Goal: Task Accomplishment & Management: Use online tool/utility

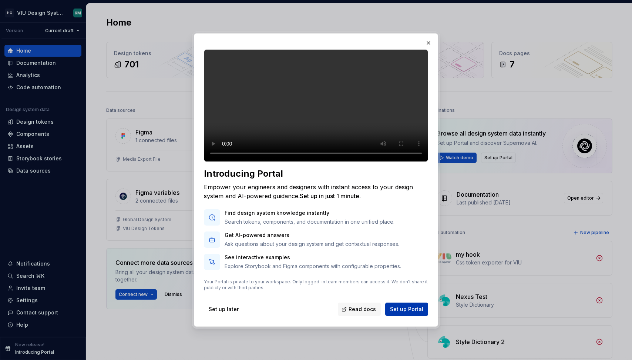
click at [413, 313] on span "Set up Portal" at bounding box center [406, 308] width 33 height 7
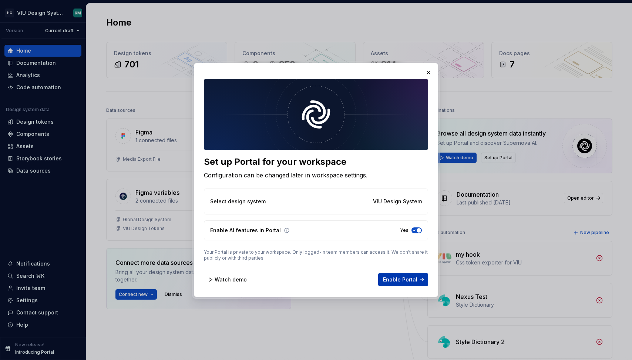
click at [411, 280] on span "Enable Portal" at bounding box center [400, 279] width 34 height 7
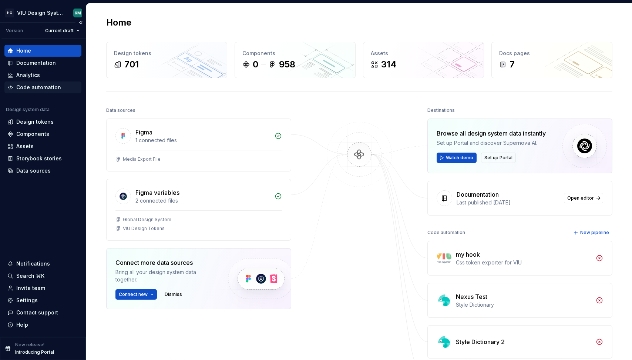
click at [27, 92] on div "Code automation" at bounding box center [42, 87] width 77 height 12
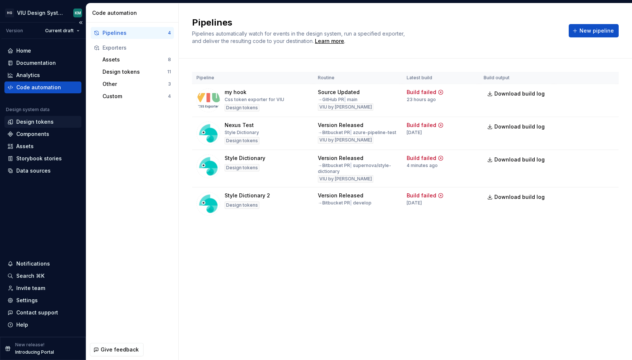
click at [28, 123] on div "Design tokens" at bounding box center [34, 121] width 37 height 7
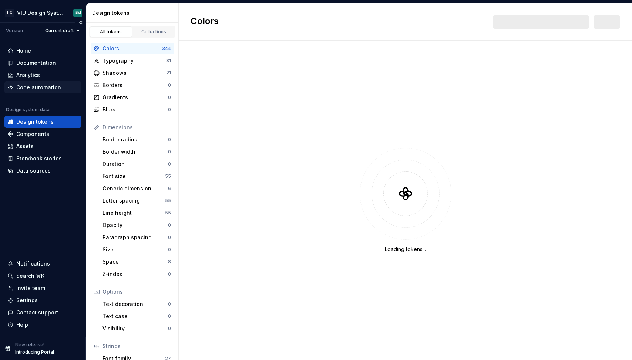
click at [40, 90] on div "Code automation" at bounding box center [38, 87] width 45 height 7
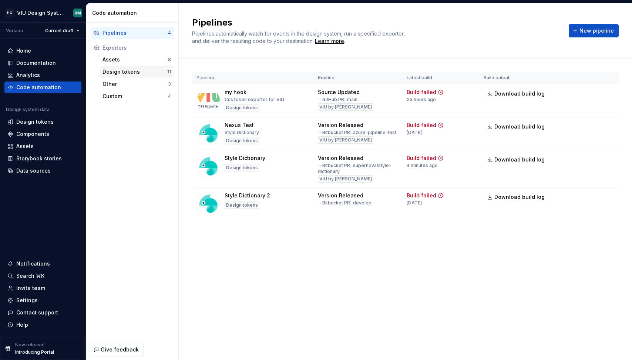
click at [141, 74] on div "Design tokens" at bounding box center [134, 71] width 65 height 7
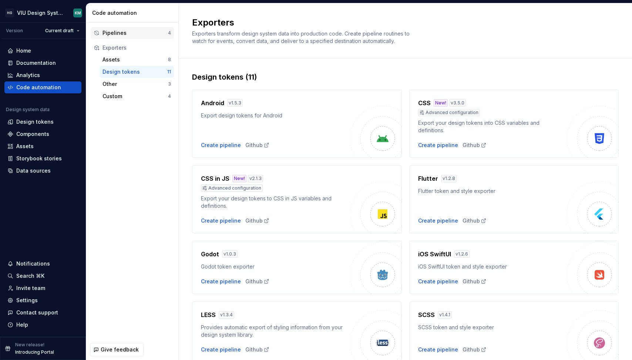
click at [152, 36] on div "Pipelines" at bounding box center [134, 32] width 65 height 7
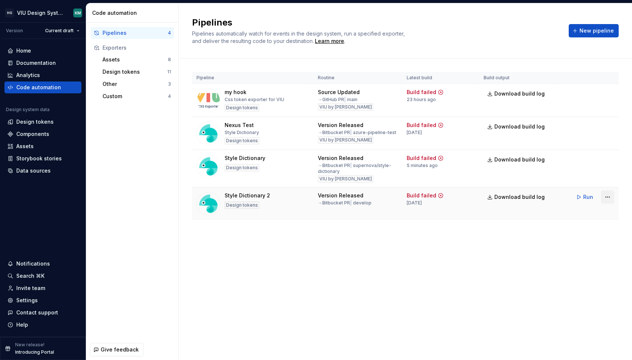
click at [604, 195] on html "HG VIU Design System KM Version Current draft Home Documentation Analytics Code…" at bounding box center [316, 180] width 632 height 360
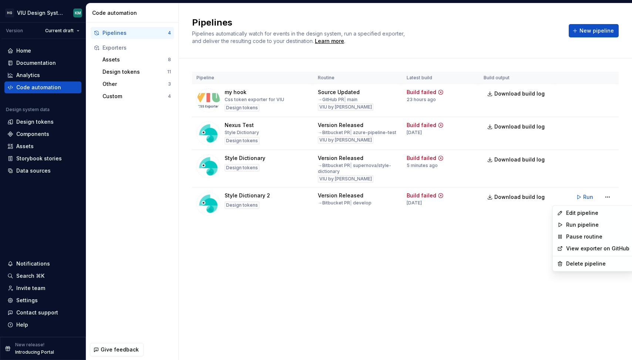
click at [591, 196] on html "HG VIU Design System KM Version Current draft Home Documentation Analytics Code…" at bounding box center [316, 180] width 632 height 360
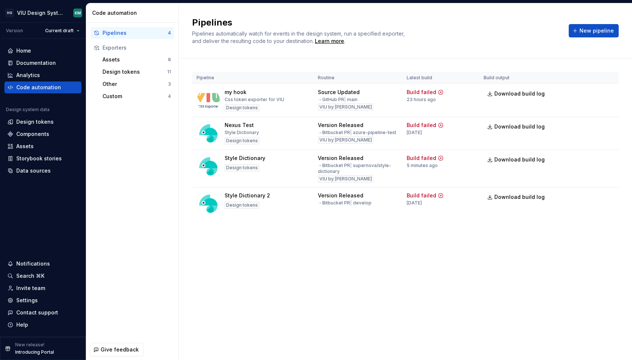
click at [591, 196] on span "Run" at bounding box center [588, 196] width 10 height 7
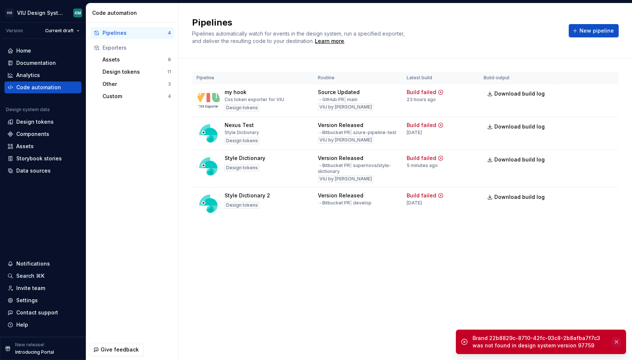
click at [617, 342] on button "button" at bounding box center [617, 341] width 10 height 10
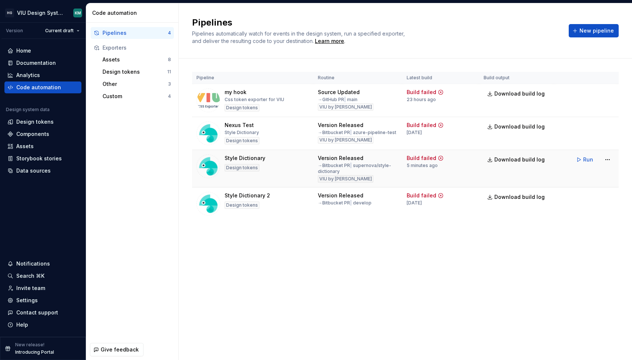
click at [534, 172] on td "Download build log" at bounding box center [516, 168] width 75 height 37
click at [609, 163] on html "HG VIU Design System KM Version Current draft Home Documentation Analytics Code…" at bounding box center [316, 180] width 632 height 360
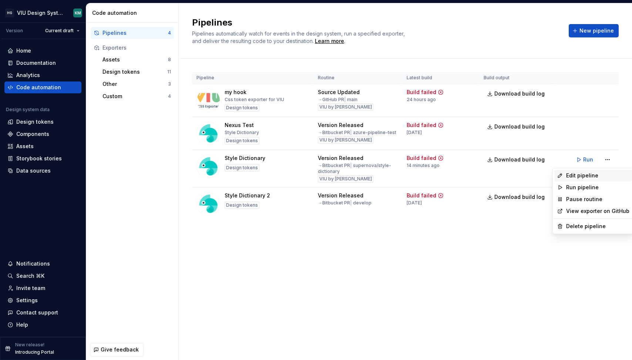
click at [603, 174] on div "Edit pipeline" at bounding box center [597, 175] width 63 height 7
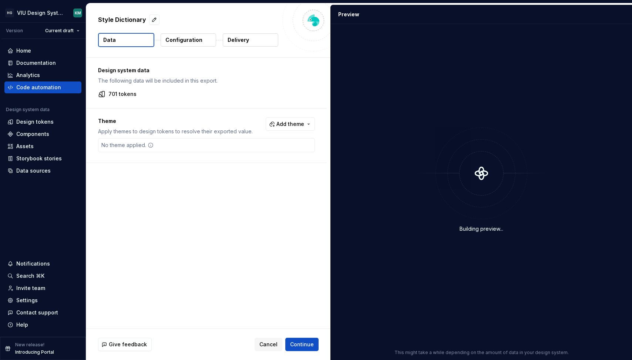
click at [243, 38] on p "Delivery" at bounding box center [238, 39] width 21 height 7
click at [243, 40] on p "Delivery" at bounding box center [238, 39] width 21 height 7
click at [205, 43] on button "Configuration" at bounding box center [189, 39] width 56 height 13
click at [246, 43] on p "Delivery" at bounding box center [238, 39] width 21 height 7
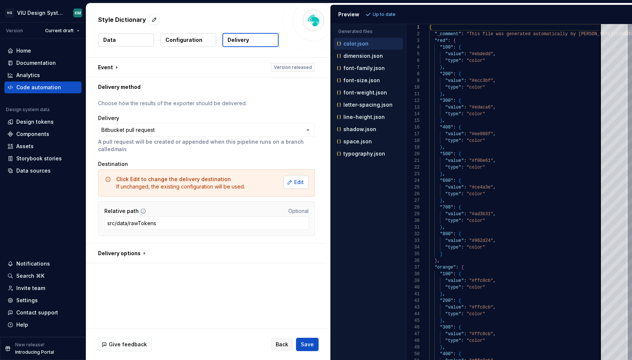
click at [301, 184] on span "Edit" at bounding box center [299, 181] width 10 height 7
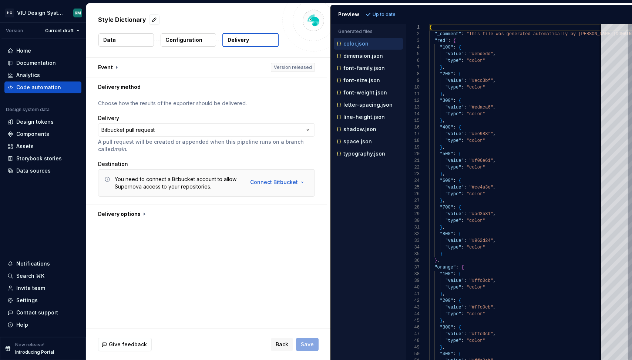
click at [301, 184] on html "**********" at bounding box center [316, 180] width 632 height 360
click at [289, 183] on html "**********" at bounding box center [316, 180] width 632 height 360
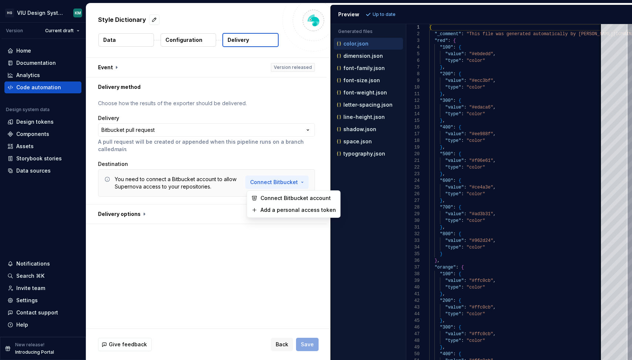
click at [291, 182] on html "**********" at bounding box center [316, 180] width 632 height 360
click at [276, 196] on span "Connect Bitbucket account" at bounding box center [298, 197] width 75 height 7
click at [295, 182] on html "**********" at bounding box center [316, 180] width 632 height 360
click at [290, 210] on span "Add a personal access token" at bounding box center [298, 209] width 75 height 7
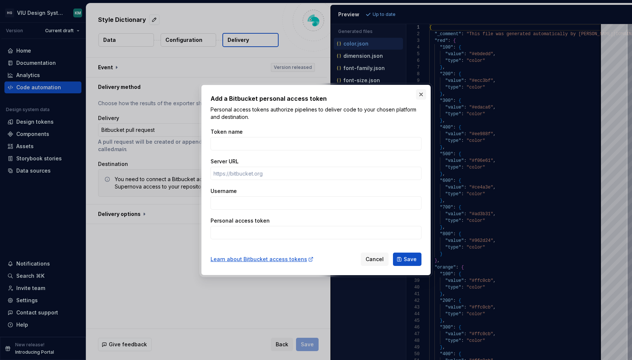
click at [423, 96] on button "button" at bounding box center [421, 94] width 10 height 10
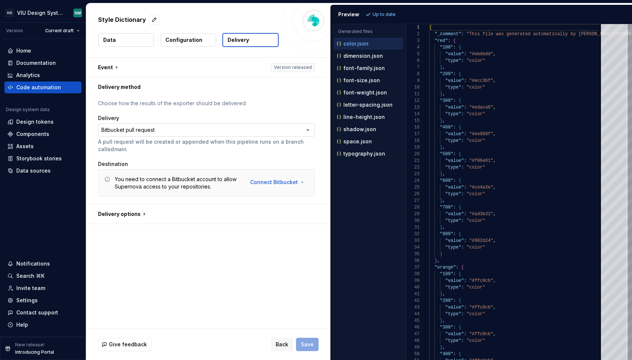
click at [274, 132] on html "**********" at bounding box center [316, 180] width 632 height 360
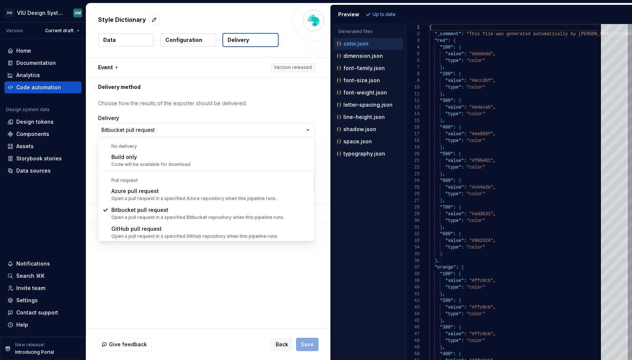
click at [240, 310] on html "**********" at bounding box center [316, 180] width 632 height 360
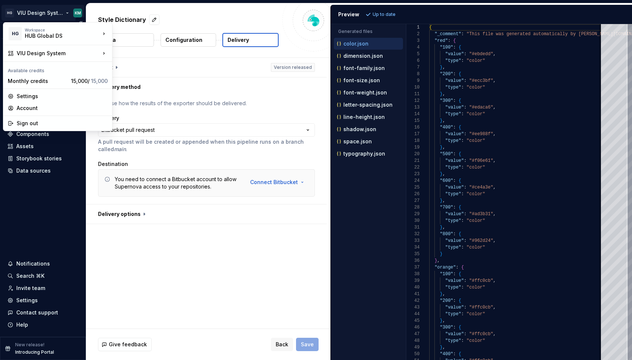
click at [54, 14] on html "**********" at bounding box center [316, 180] width 632 height 360
click at [39, 99] on div "Settings" at bounding box center [62, 96] width 91 height 7
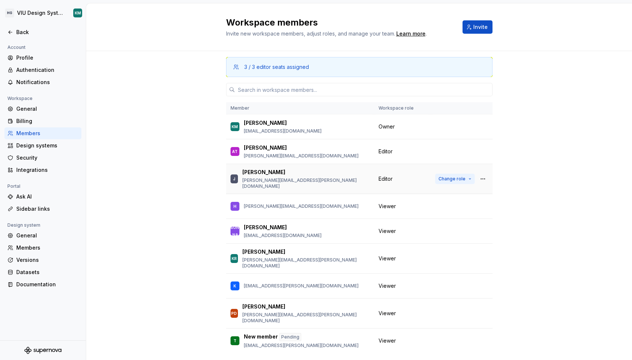
click at [450, 176] on span "Change role" at bounding box center [451, 179] width 27 height 6
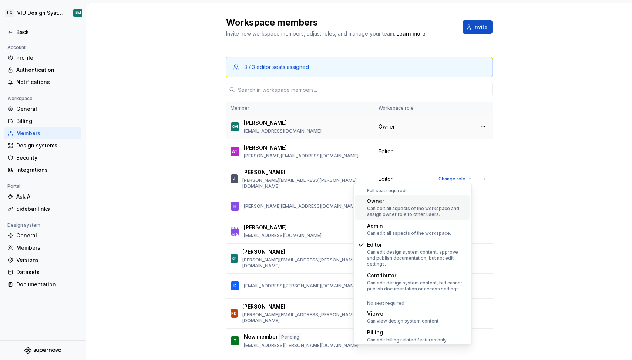
click at [488, 136] on td at bounding box center [462, 126] width 62 height 25
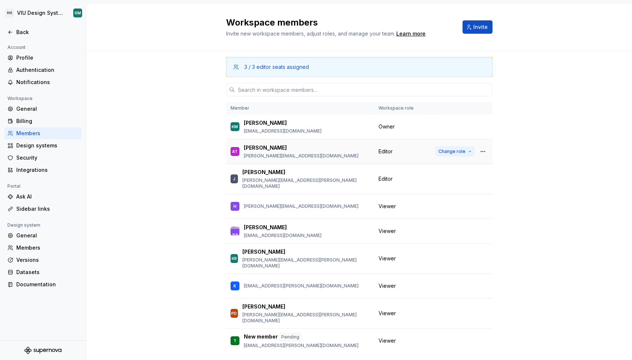
click at [448, 151] on span "Change role" at bounding box center [451, 151] width 27 height 6
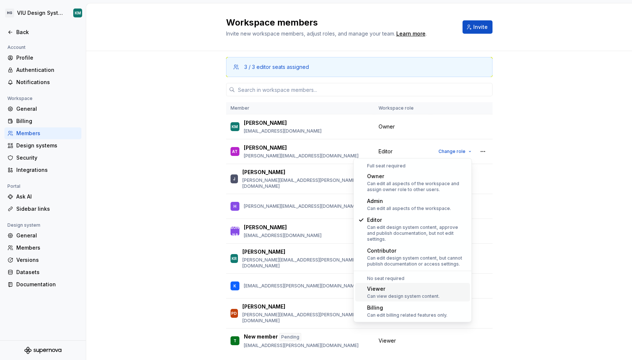
click at [387, 285] on div "Viewer" at bounding box center [403, 288] width 73 height 7
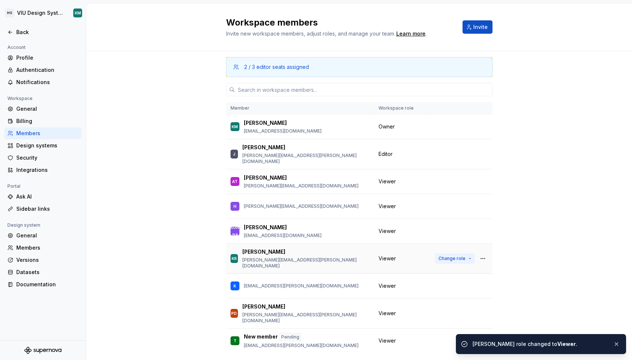
click at [461, 255] on span "Change role" at bounding box center [451, 258] width 27 height 6
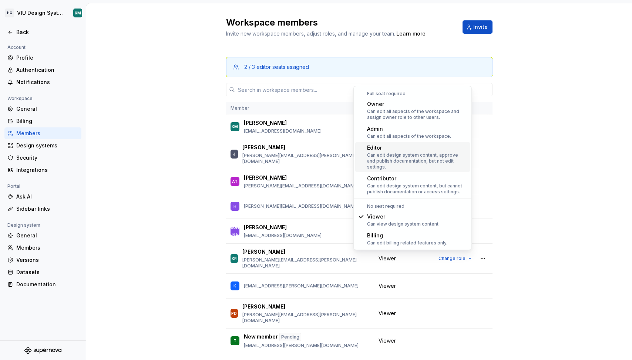
click at [422, 149] on div "Editor" at bounding box center [417, 147] width 100 height 7
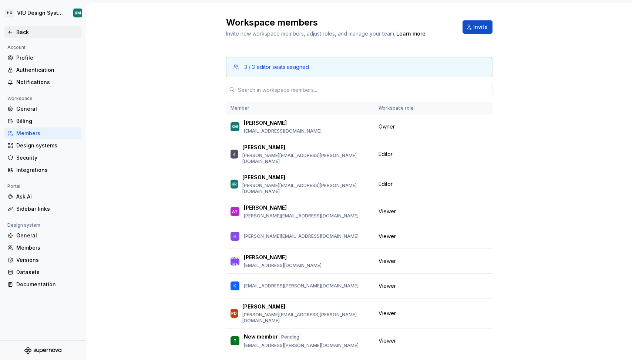
click at [19, 36] on div "Back" at bounding box center [42, 32] width 77 height 12
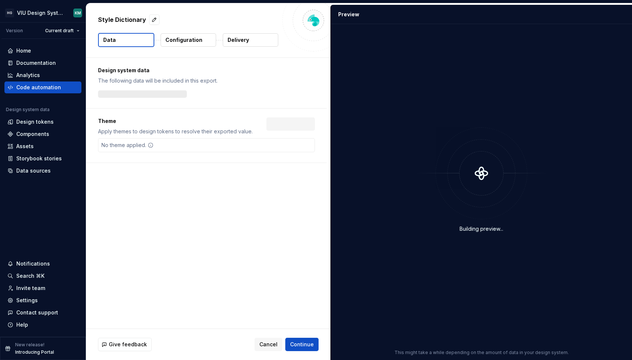
click at [242, 34] on button "Delivery" at bounding box center [251, 39] width 56 height 13
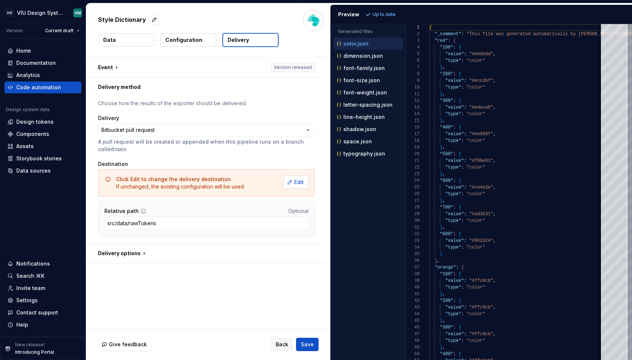
click at [300, 185] on span "Edit" at bounding box center [299, 181] width 10 height 7
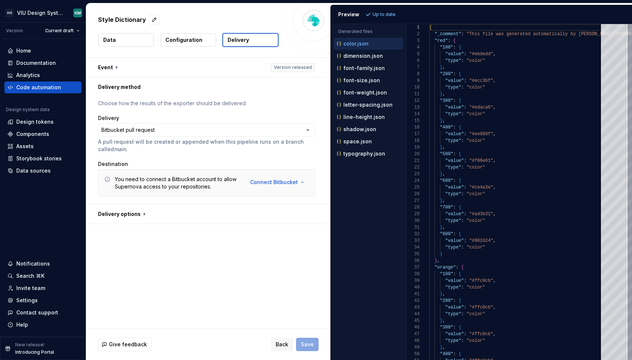
click at [300, 185] on html "**********" at bounding box center [316, 180] width 632 height 360
click at [289, 213] on span "Add a personal access token" at bounding box center [298, 209] width 75 height 7
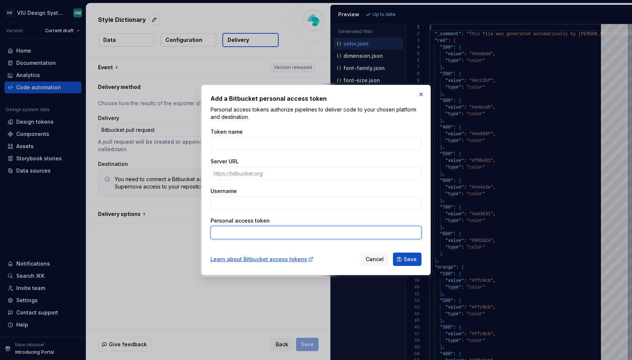
click at [283, 231] on input "Personal access token" at bounding box center [316, 232] width 211 height 13
paste input "ATCTT3xFfGN045fOgm8_ZH0AkvTIuypxW5WxgtfVu2-8cXB2nuwBJ0Ub0W0EAP_2fy-0QafrLJNCaL3…"
type input "ATCTT3xFfGN045fOgm8_ZH0AkvTIuypxW5WxgtfVu2-8cXB2nuwBJ0Ub0W0EAP_2fy-0QafrLJNCaL3…"
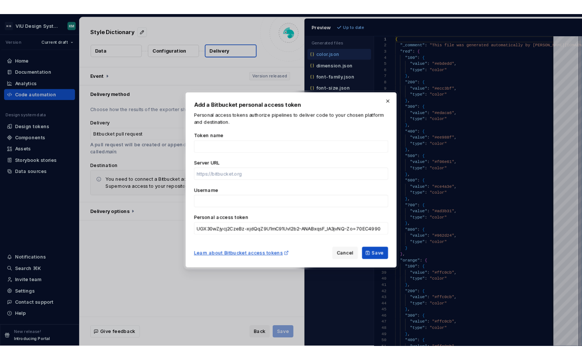
scroll to position [0, 0]
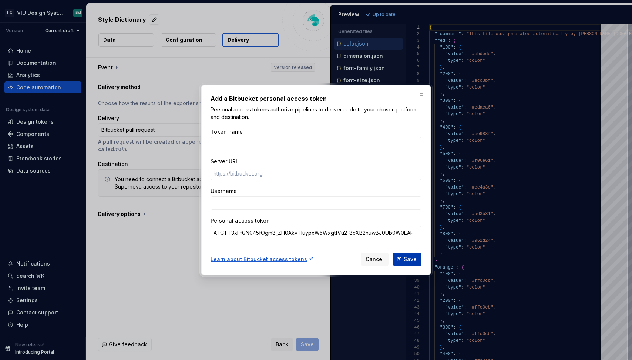
click at [404, 259] on button "Save" at bounding box center [407, 258] width 28 height 13
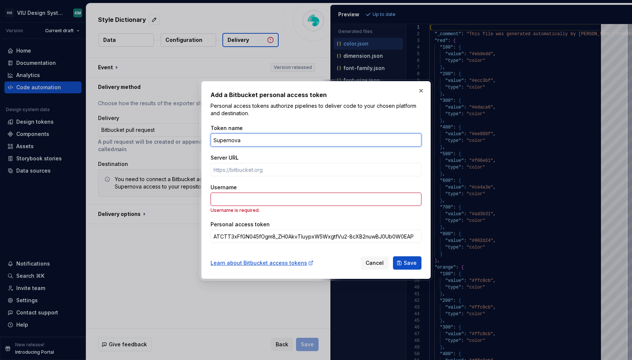
type input "Supernova"
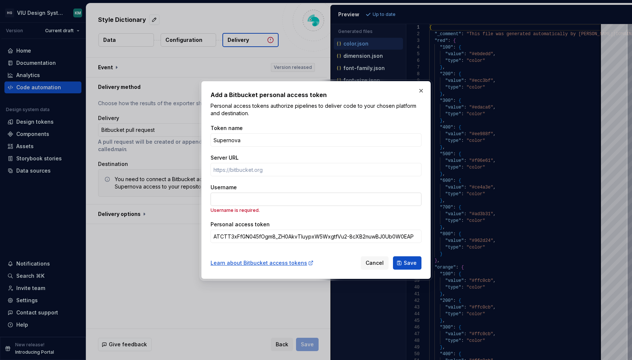
click at [393, 199] on input "Username" at bounding box center [316, 198] width 211 height 13
click at [392, 199] on input "Username" at bounding box center [316, 198] width 211 height 13
paste input "kevin_rod4711 is the username if not then [PERSON_NAME][EMAIL_ADDRESS][PERSON_N…"
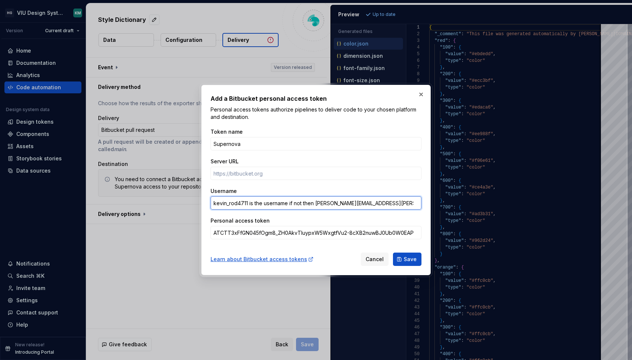
drag, startPoint x: 249, startPoint y: 204, endPoint x: 405, endPoint y: 213, distance: 156.4
click at [405, 213] on div "Token name Supernova Server URL Username kevin_rod4711 is the username if not t…" at bounding box center [316, 184] width 211 height 120
type input "kevin_rod4711"
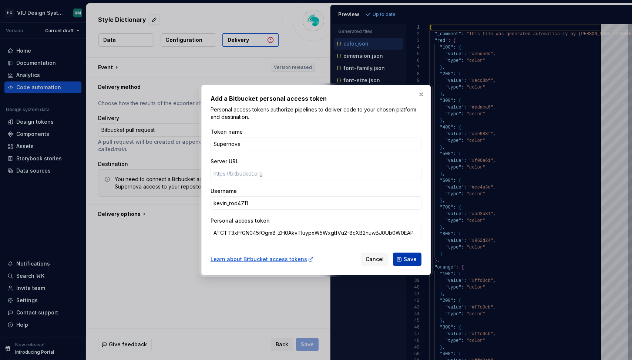
click at [414, 260] on span "Save" at bounding box center [410, 258] width 13 height 7
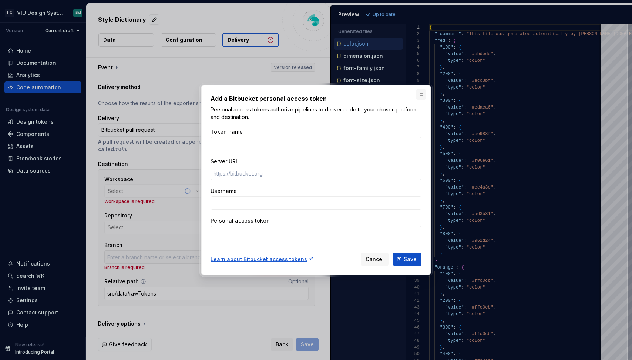
click at [423, 93] on button "button" at bounding box center [421, 94] width 10 height 10
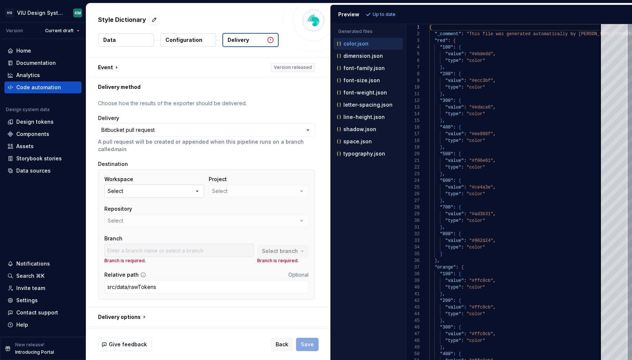
click at [158, 189] on button "Select" at bounding box center [154, 190] width 100 height 13
click at [177, 165] on div "Destination" at bounding box center [206, 163] width 217 height 7
drag, startPoint x: 190, startPoint y: 225, endPoint x: 177, endPoint y: 174, distance: 53.2
click at [190, 225] on div "Repository Select" at bounding box center [206, 216] width 204 height 22
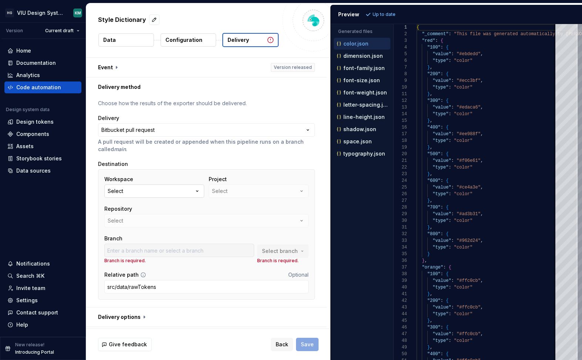
click at [147, 192] on button "Select" at bounding box center [154, 190] width 100 height 13
click at [151, 223] on div "Connect Bitbucket account" at bounding box center [160, 223] width 70 height 7
click at [182, 195] on button "Select" at bounding box center [154, 190] width 100 height 13
click at [154, 239] on div "Add a personal access token" at bounding box center [162, 239] width 74 height 15
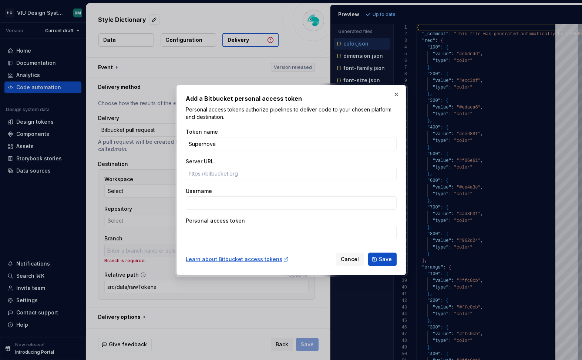
type input "Supernova"
click at [396, 94] on button "button" at bounding box center [396, 94] width 10 height 10
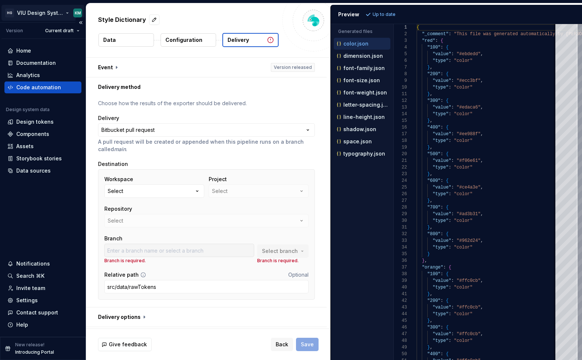
click at [63, 11] on html "**********" at bounding box center [291, 180] width 582 height 360
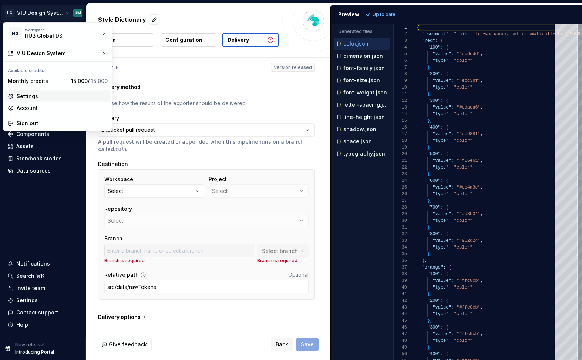
click at [31, 98] on div "Settings" at bounding box center [62, 96] width 91 height 7
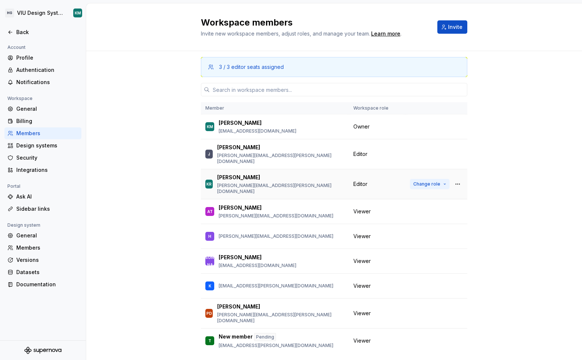
click at [435, 181] on span "Change role" at bounding box center [426, 184] width 27 height 6
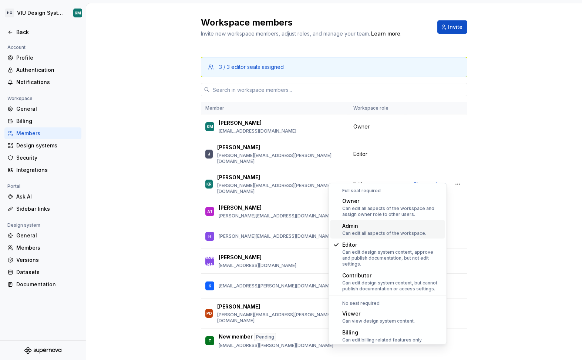
click at [377, 231] on div "Can edit all aspects of the workspace." at bounding box center [384, 233] width 84 height 6
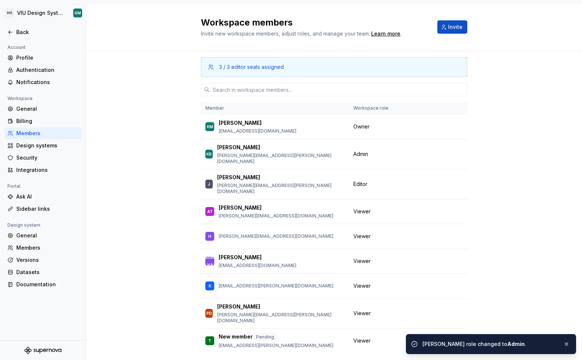
click at [504, 124] on div "3 / 3 editor seats assigned Member Workspace role KM [PERSON_NAME] [EMAIL_ADDRE…" at bounding box center [334, 216] width 496 height 330
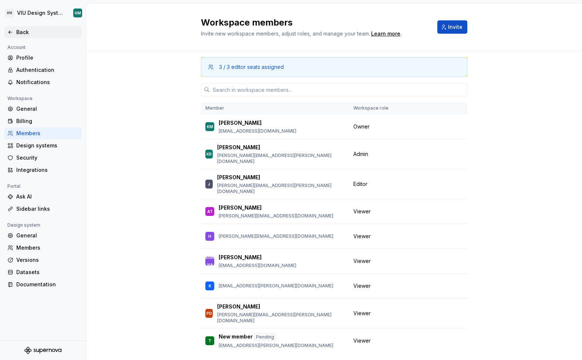
click at [29, 34] on div "Back" at bounding box center [47, 31] width 62 height 7
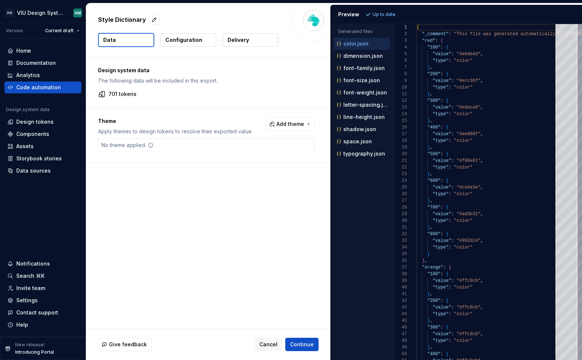
click at [248, 31] on div "Style Dictionary Data Configuration Delivery" at bounding box center [208, 30] width 244 height 54
click at [245, 35] on button "Delivery" at bounding box center [251, 39] width 56 height 13
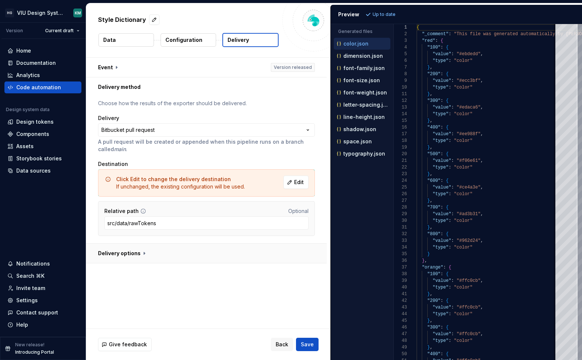
click at [135, 252] on button "button" at bounding box center [206, 252] width 241 height 19
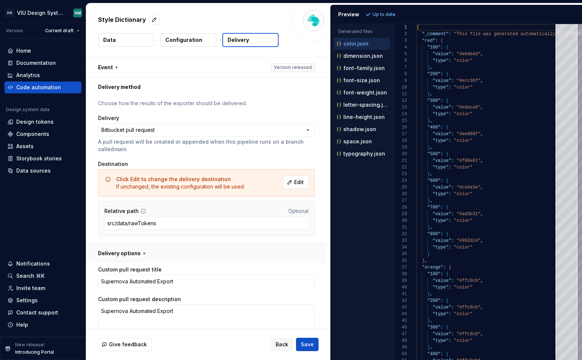
click at [134, 251] on button "button" at bounding box center [206, 252] width 241 height 19
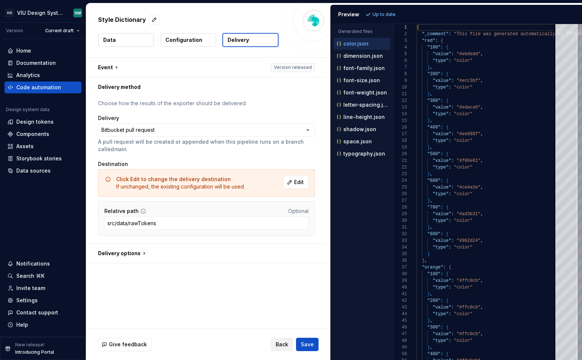
click at [282, 344] on span "Back" at bounding box center [282, 343] width 13 height 7
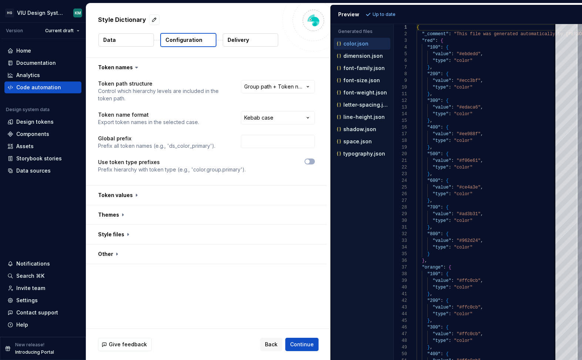
click at [255, 44] on button "Delivery" at bounding box center [251, 39] width 56 height 13
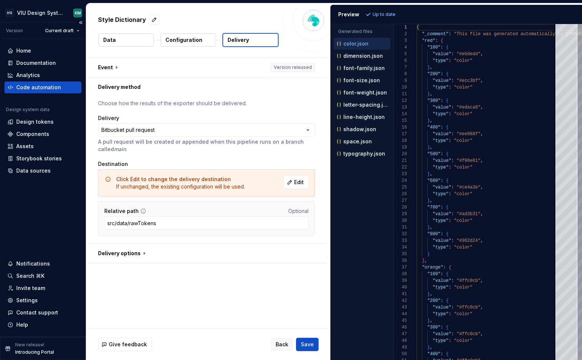
click at [33, 87] on div "Code automation" at bounding box center [38, 87] width 45 height 7
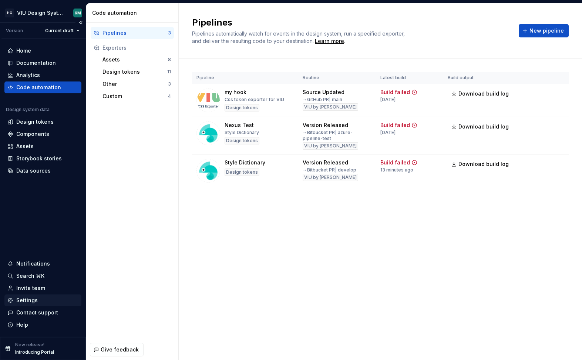
click at [35, 301] on div "Settings" at bounding box center [26, 299] width 21 height 7
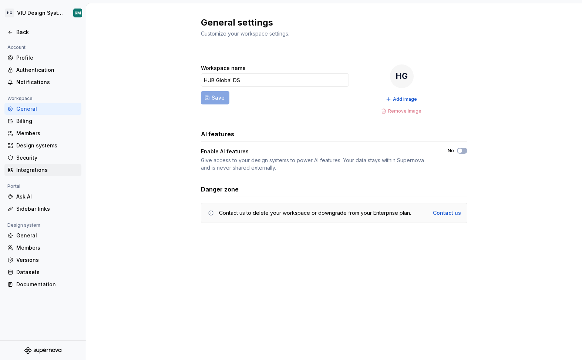
click at [49, 170] on div "Integrations" at bounding box center [47, 169] width 62 height 7
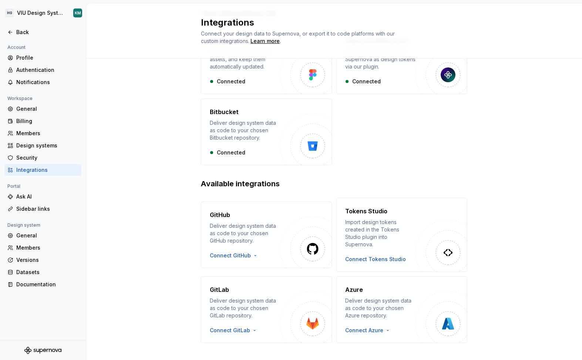
scroll to position [67, 0]
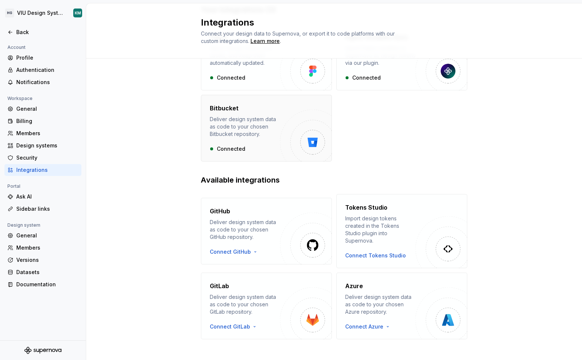
click at [247, 132] on div "Deliver design system data as code to your chosen Bitbucket repository." at bounding box center [245, 126] width 70 height 22
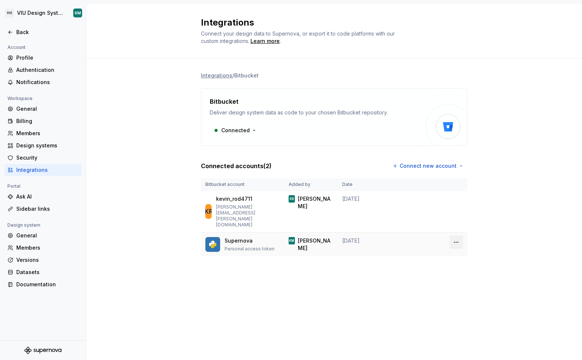
click at [456, 226] on html "HG VIU Design System KM Back Account Profile Authentication Notifications Works…" at bounding box center [291, 180] width 582 height 360
click at [416, 267] on html "HG VIU Design System KM Back Account Profile Authentication Notifications Works…" at bounding box center [291, 180] width 582 height 360
click at [252, 131] on html "HG VIU Design System KM Back Account Profile Authentication Notifications Works…" at bounding box center [291, 180] width 582 height 360
